Goal: Transaction & Acquisition: Book appointment/travel/reservation

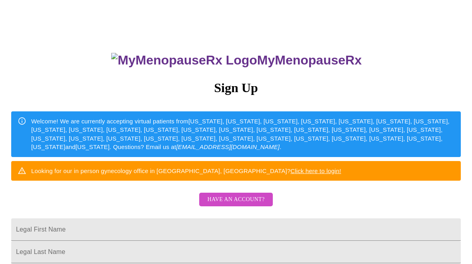
scroll to position [16, 0]
click at [218, 205] on span "Have an account?" at bounding box center [235, 200] width 57 height 10
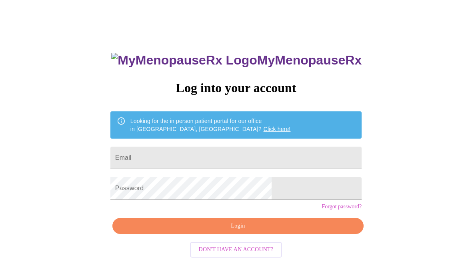
click at [160, 153] on input "Email" at bounding box center [235, 157] width 251 height 22
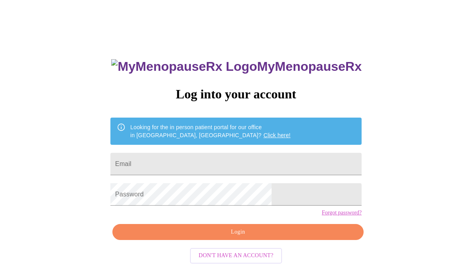
scroll to position [15, 0]
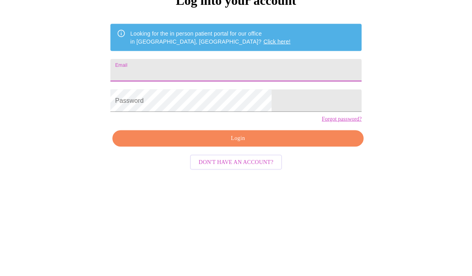
type input "[EMAIL_ADDRESS][PERSON_NAME][DOMAIN_NAME]"
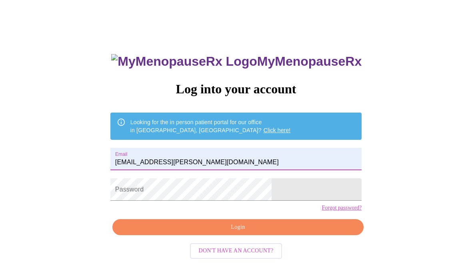
scroll to position [27, 0]
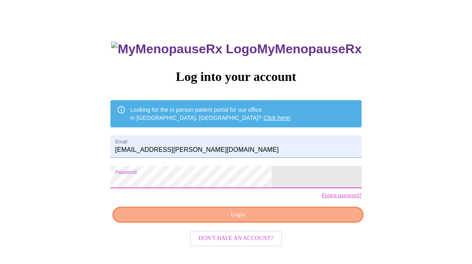
click at [289, 220] on span "Login" at bounding box center [238, 215] width 233 height 10
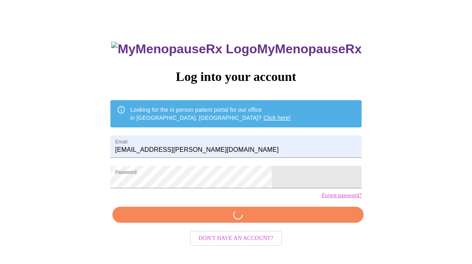
scroll to position [8, 0]
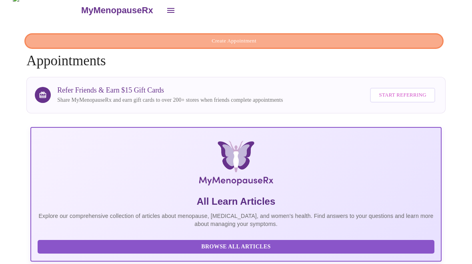
click at [419, 37] on span "Create Appointment" at bounding box center [234, 40] width 401 height 9
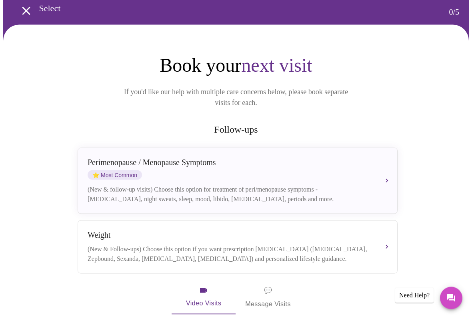
scroll to position [35, 0]
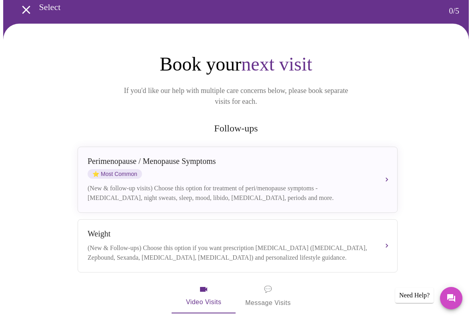
click at [90, 229] on div "Weight" at bounding box center [230, 233] width 284 height 9
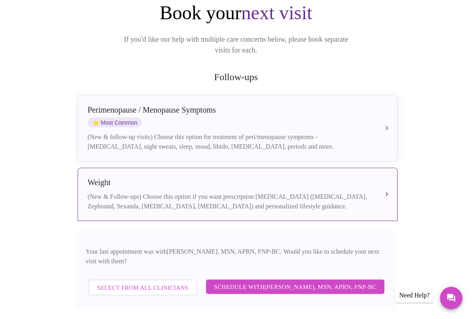
scroll to position [87, 0]
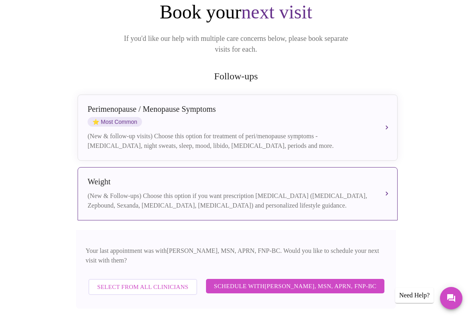
click at [367, 263] on span "Schedule with [PERSON_NAME], MSN, APRN, FNP-BC" at bounding box center [295, 286] width 162 height 10
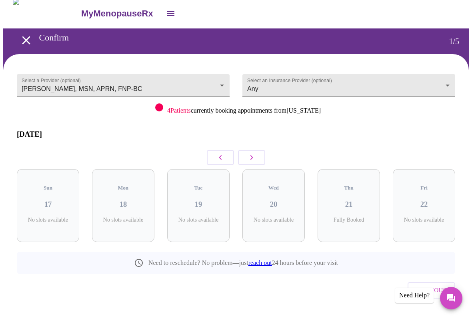
click at [259, 152] on button "button" at bounding box center [251, 157] width 27 height 15
click at [258, 150] on button "button" at bounding box center [251, 157] width 27 height 15
click at [257, 152] on button "button" at bounding box center [251, 157] width 27 height 15
click at [258, 150] on button "button" at bounding box center [251, 157] width 27 height 15
click at [204, 200] on h3 "11" at bounding box center [199, 204] width 50 height 9
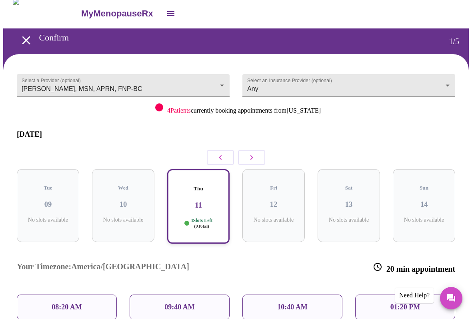
click at [256, 153] on button "button" at bounding box center [251, 157] width 27 height 15
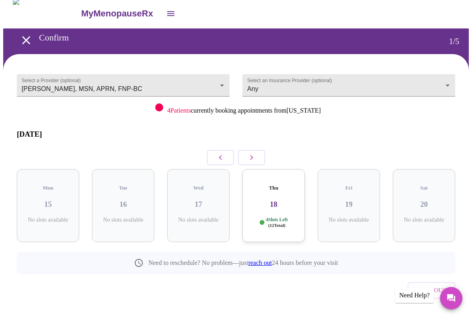
click at [277, 222] on span "( 12 Total)" at bounding box center [276, 224] width 17 height 5
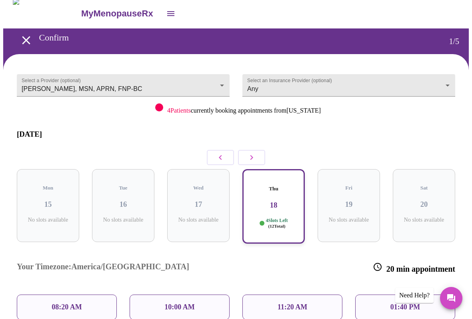
click at [220, 153] on icon "button" at bounding box center [221, 157] width 10 height 10
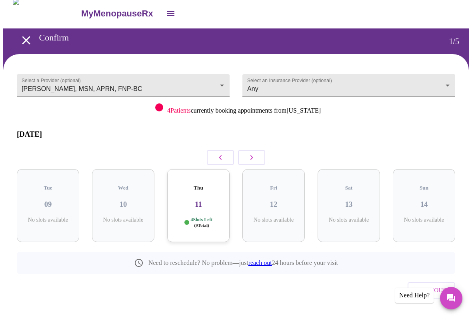
click at [204, 200] on h3 "11" at bounding box center [199, 204] width 50 height 9
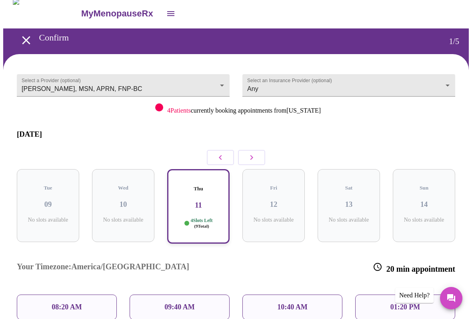
click at [52, 263] on p "08:20 AM" at bounding box center [67, 307] width 30 height 8
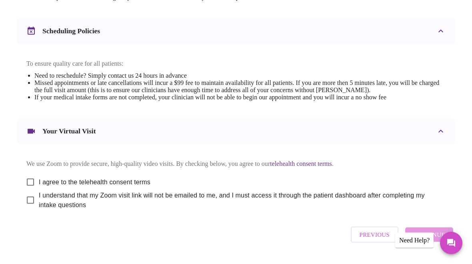
scroll to position [313, 0]
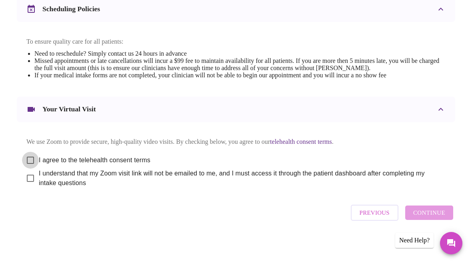
click at [32, 157] on input "I agree to the telehealth consent terms" at bounding box center [30, 160] width 17 height 17
checkbox input "true"
click at [26, 179] on input "I understand that my Zoom visit link will not be emailed to me, and I must acce…" at bounding box center [30, 178] width 17 height 17
checkbox input "true"
click at [432, 217] on span "Continue" at bounding box center [429, 212] width 32 height 10
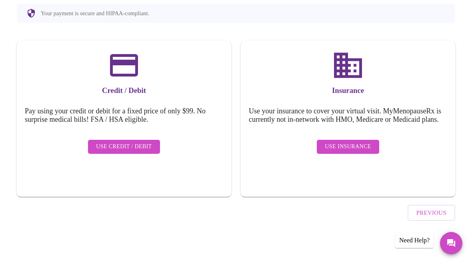
scroll to position [71, 0]
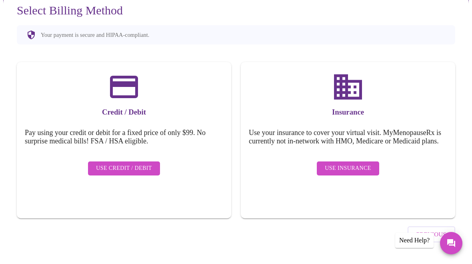
click at [357, 173] on span "Use Insurance" at bounding box center [348, 168] width 46 height 10
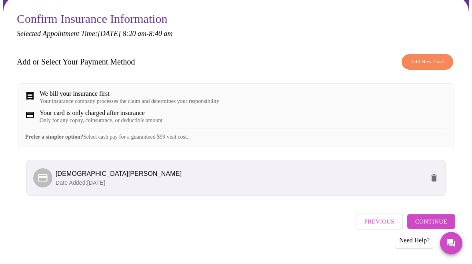
scroll to position [79, 0]
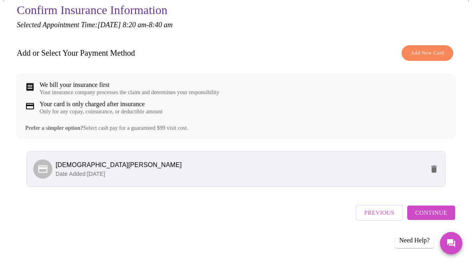
click at [435, 220] on button "Continue" at bounding box center [431, 212] width 48 height 14
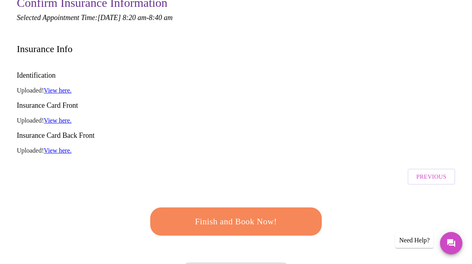
click at [188, 207] on button "Finish and Book Now!" at bounding box center [236, 221] width 172 height 28
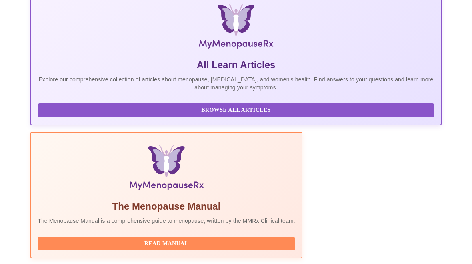
scroll to position [8, 0]
